Goal: Information Seeking & Learning: Find specific fact

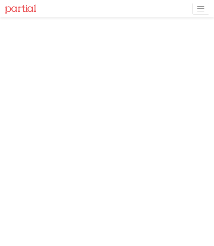
click at [204, 10] on span "Toggle navigation" at bounding box center [200, 8] width 9 height 9
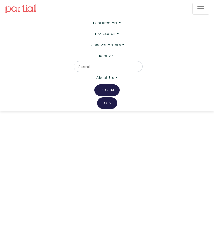
click at [122, 65] on input "text" at bounding box center [108, 66] width 60 height 7
type input "[PERSON_NAME]"
drag, startPoint x: 121, startPoint y: 65, endPoint x: 107, endPoint y: 91, distance: 29.2
click at [107, 91] on link "Log In" at bounding box center [106, 90] width 25 height 12
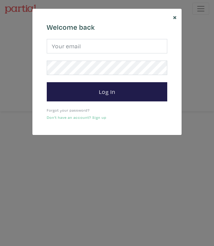
click at [176, 15] on span "×" at bounding box center [175, 16] width 4 height 9
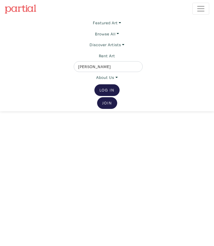
click at [137, 75] on ul "About Us About Us How It Works Gift Cards Latest News CA$ US$ Log In Join the C…" at bounding box center [107, 90] width 204 height 37
click at [100, 69] on input "Omar" at bounding box center [108, 66] width 60 height 7
click at [139, 68] on button "submit" at bounding box center [139, 68] width 0 height 0
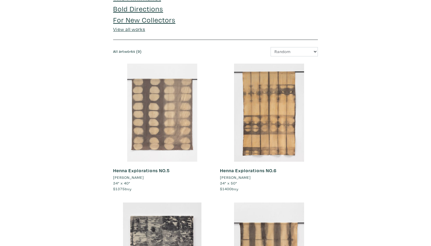
scroll to position [294, 0]
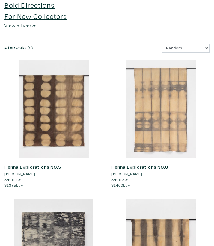
click at [157, 155] on div at bounding box center [160, 109] width 98 height 98
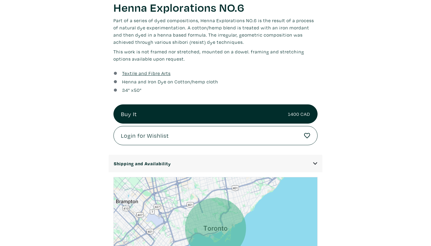
scroll to position [278, 0]
